Goal: Information Seeking & Learning: Learn about a topic

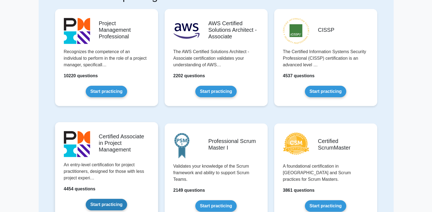
scroll to position [55, 0]
click at [127, 199] on link "Start practicing" at bounding box center [106, 205] width 41 height 12
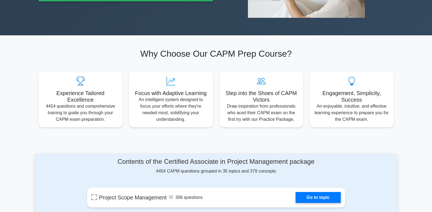
scroll to position [274, 0]
